Goal: Task Accomplishment & Management: Use online tool/utility

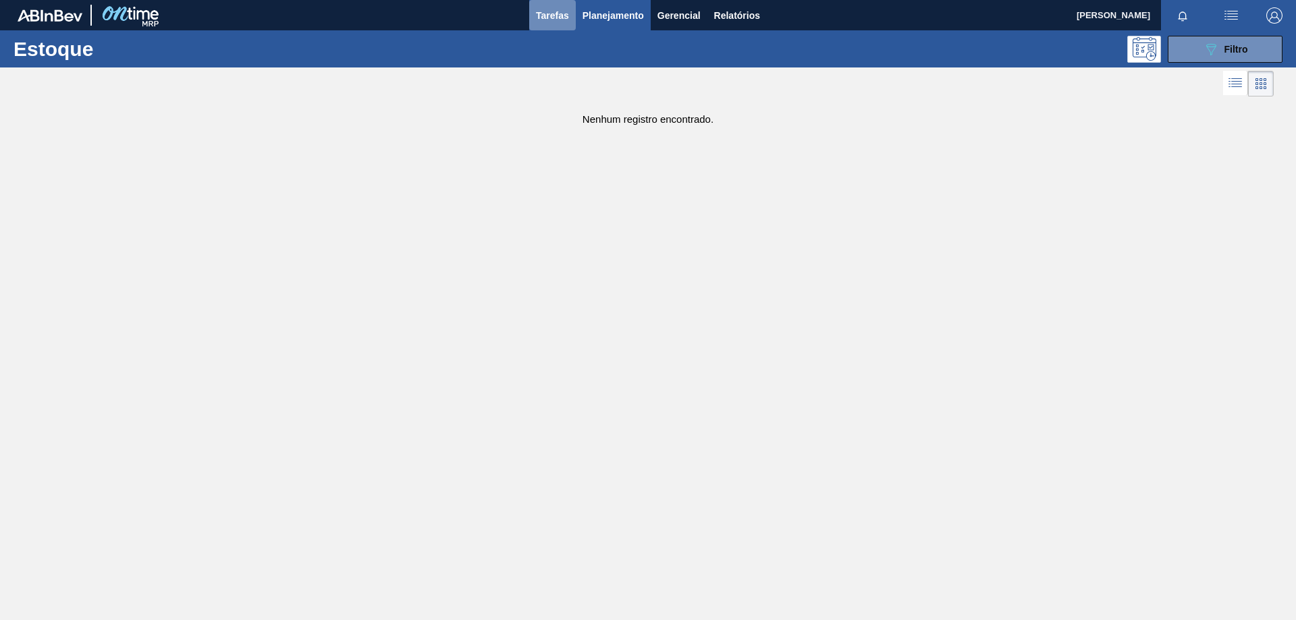
click at [559, 10] on span "Tarefas" at bounding box center [552, 15] width 33 height 16
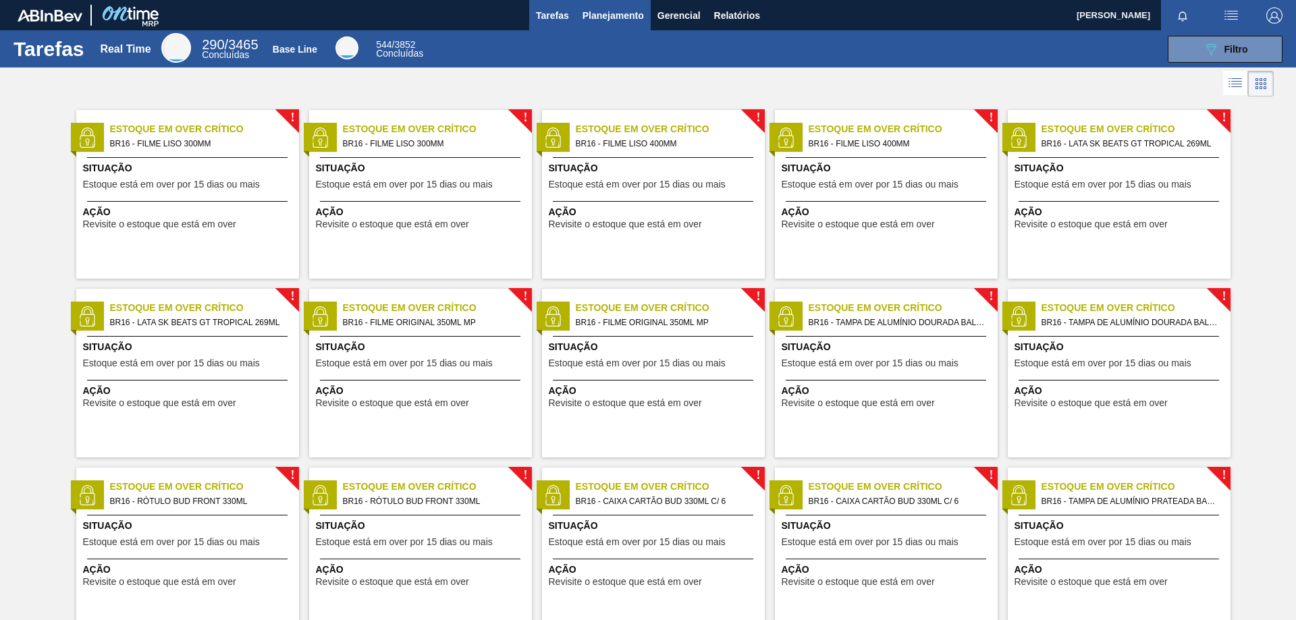
click at [607, 11] on span "Planejamento" at bounding box center [612, 15] width 61 height 16
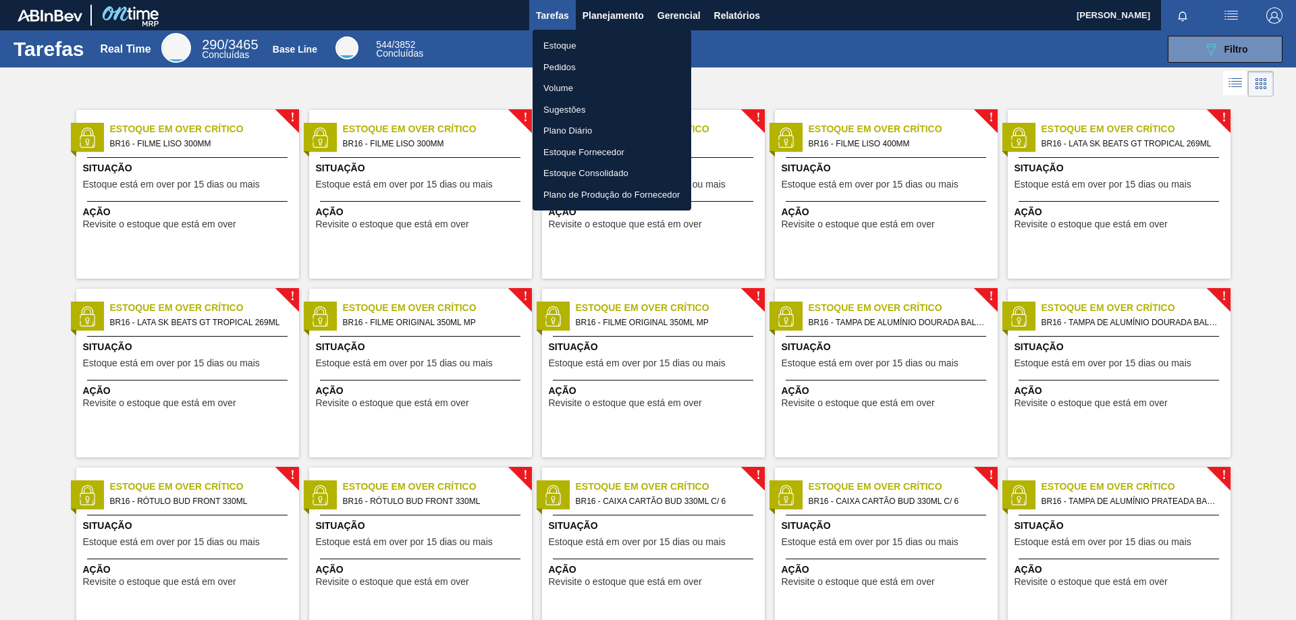
click at [566, 68] on li "Pedidos" at bounding box center [611, 68] width 159 height 22
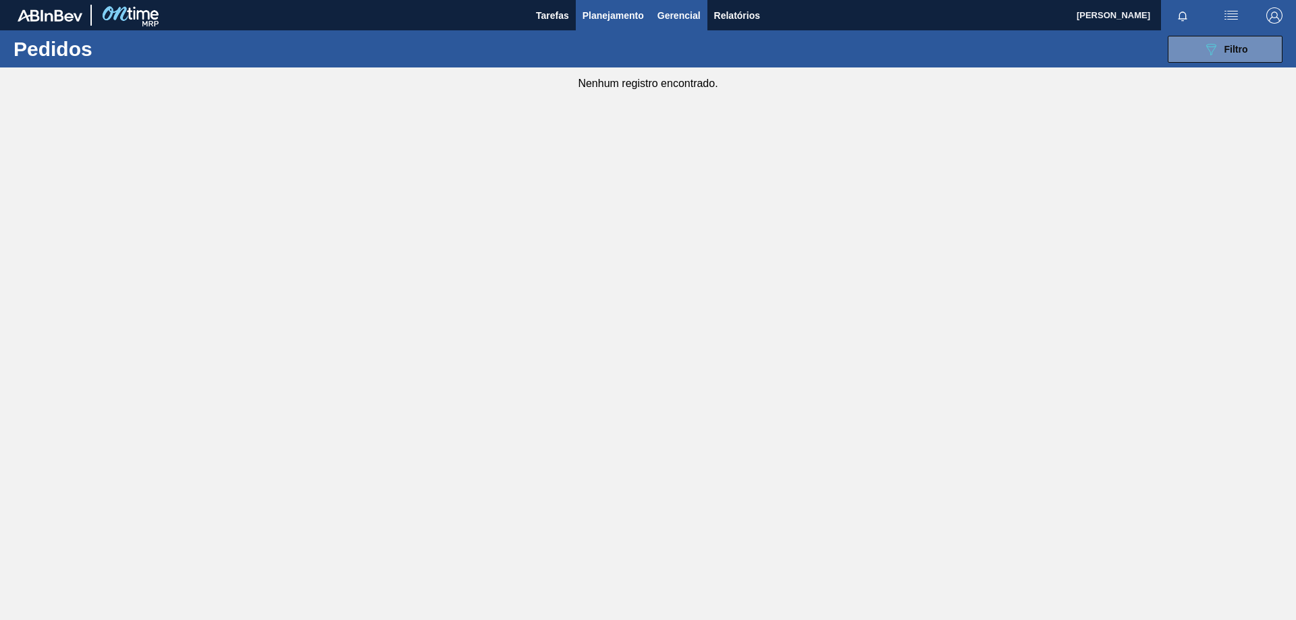
click at [678, 14] on span "Gerencial" at bounding box center [678, 15] width 43 height 16
click at [633, 18] on div at bounding box center [648, 310] width 1296 height 620
click at [1181, 54] on button "089F7B8B-B2A5-4AFE-B5C0-19BA573D28AC Filtro" at bounding box center [1224, 49] width 115 height 27
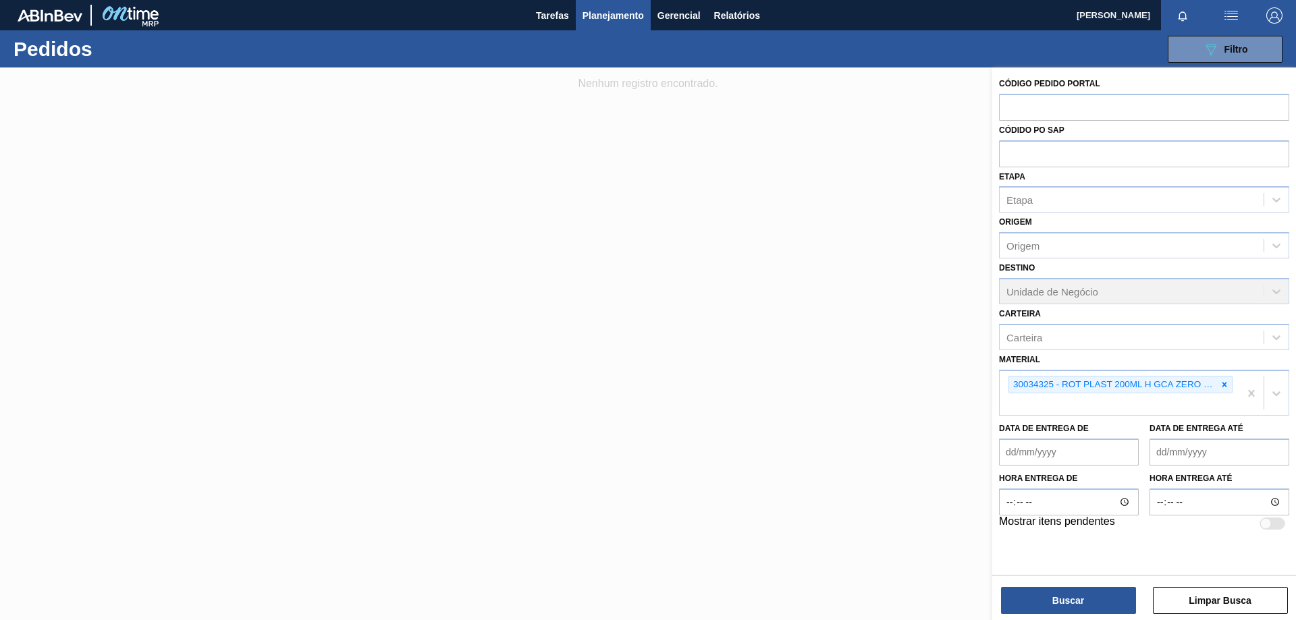
click at [1167, 36] on button "089F7B8B-B2A5-4AFE-B5C0-19BA573D28AC Filtro" at bounding box center [1224, 49] width 115 height 27
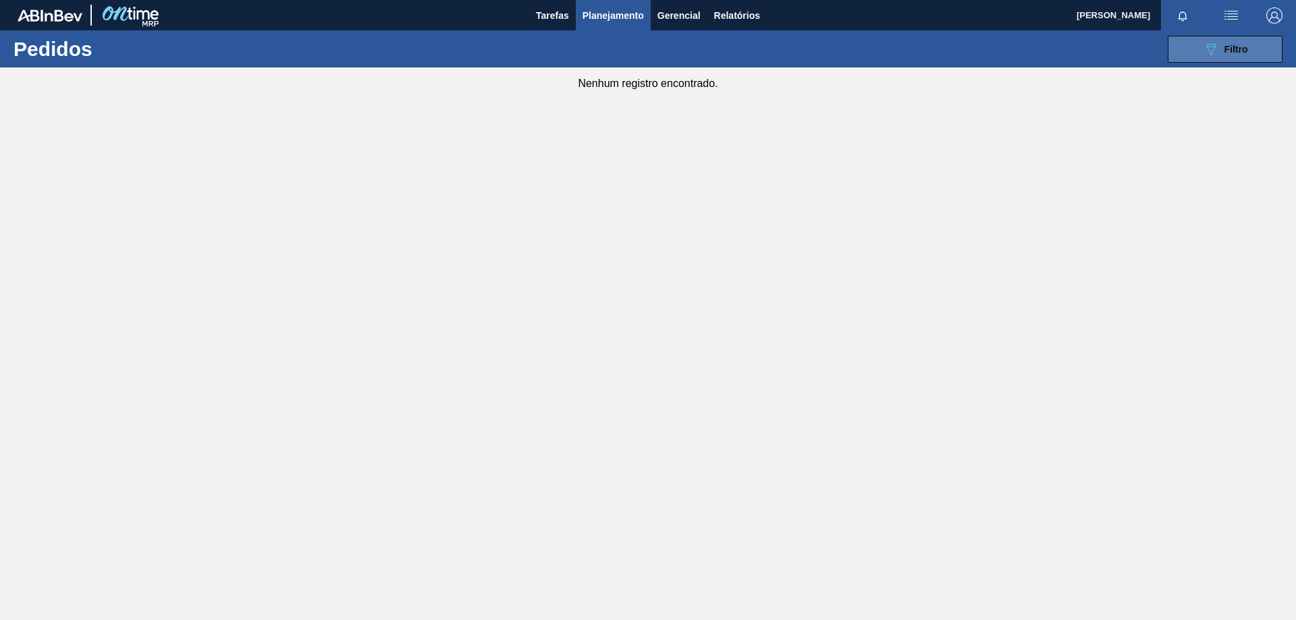
click at [1191, 57] on button "089F7B8B-B2A5-4AFE-B5C0-19BA573D28AC Filtro" at bounding box center [1224, 49] width 115 height 27
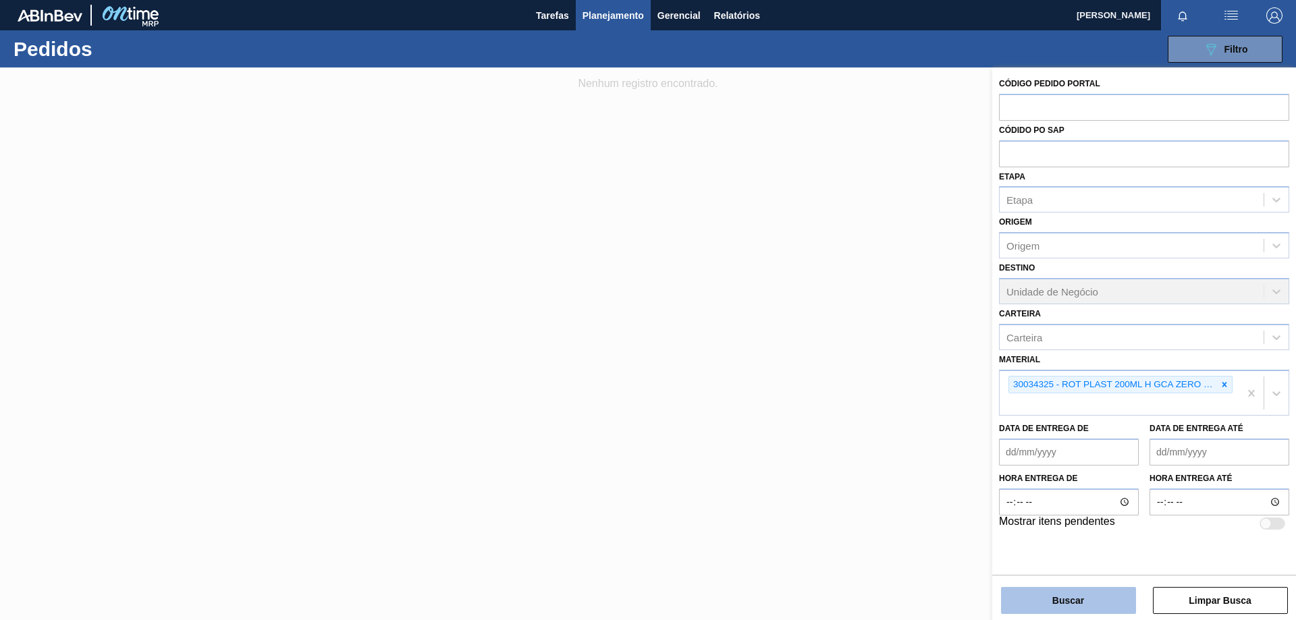
click at [1097, 594] on button "Buscar" at bounding box center [1068, 600] width 135 height 27
